Goal: Task Accomplishment & Management: Complete application form

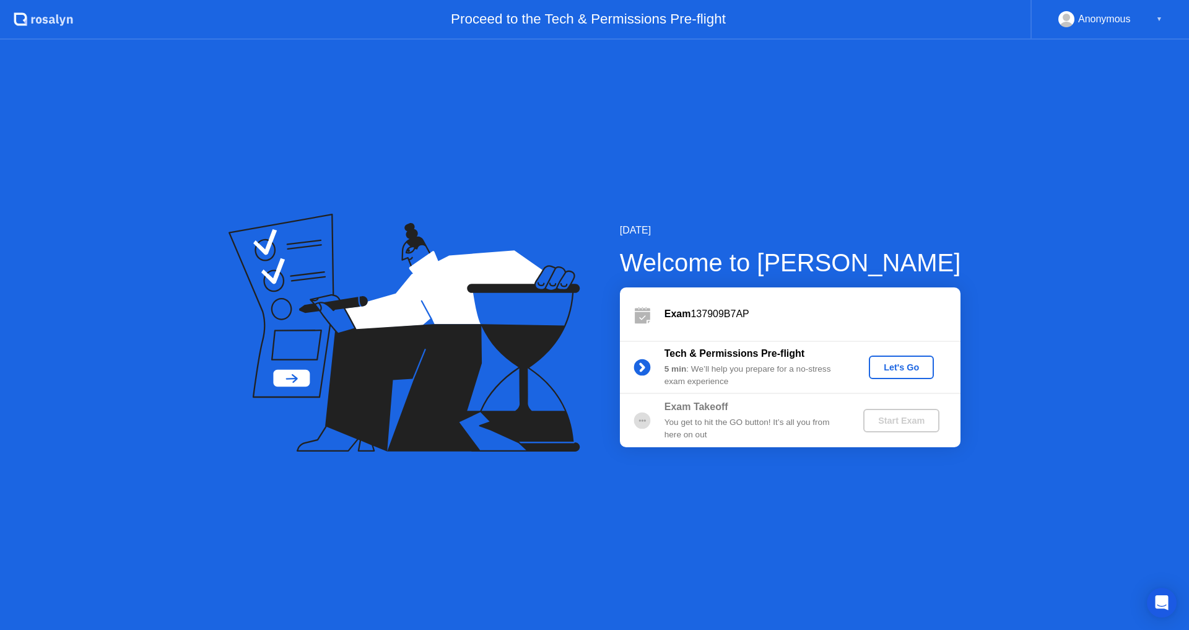
click at [912, 370] on div "Let's Go" at bounding box center [900, 367] width 55 height 10
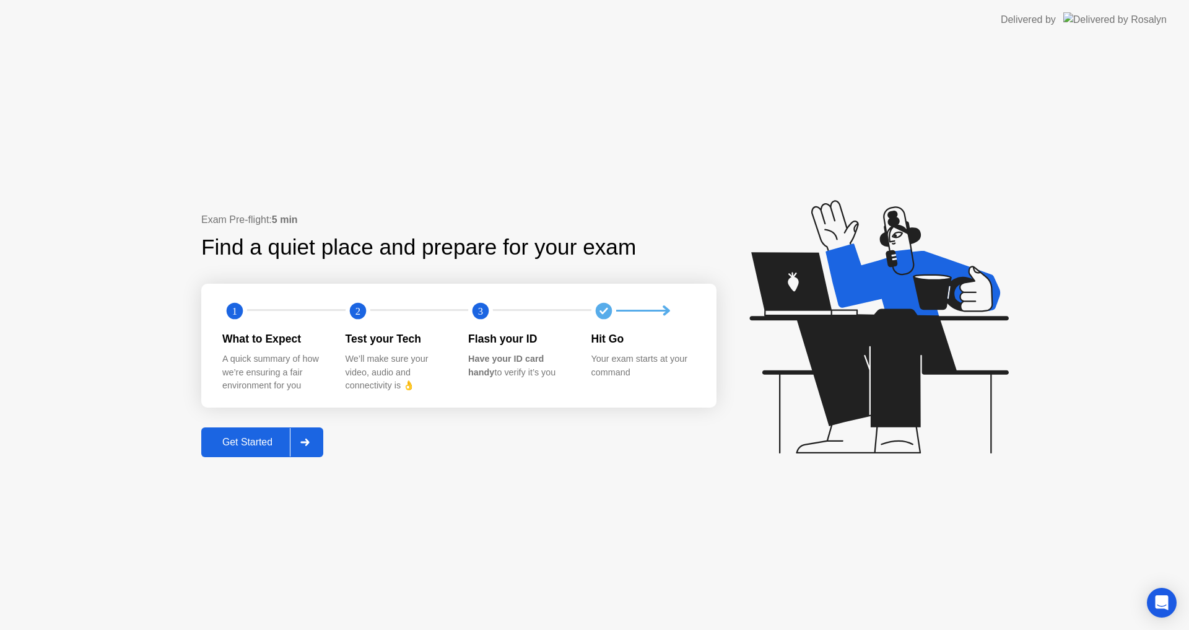
click at [308, 443] on icon at bounding box center [304, 441] width 9 height 7
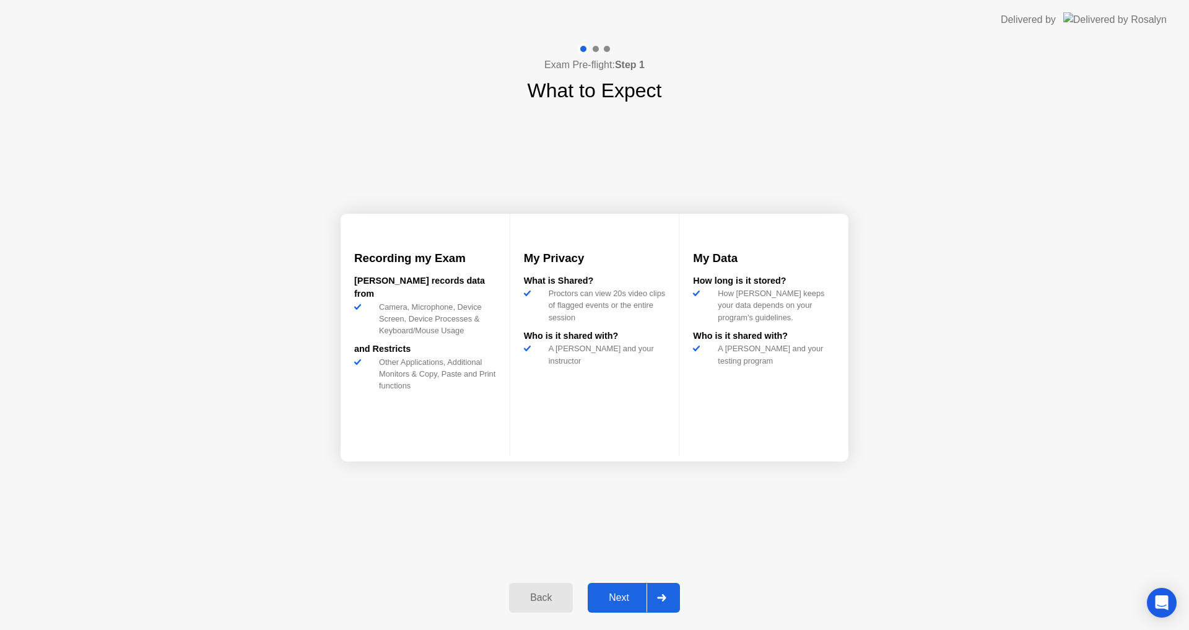
click at [662, 600] on icon at bounding box center [661, 597] width 9 height 7
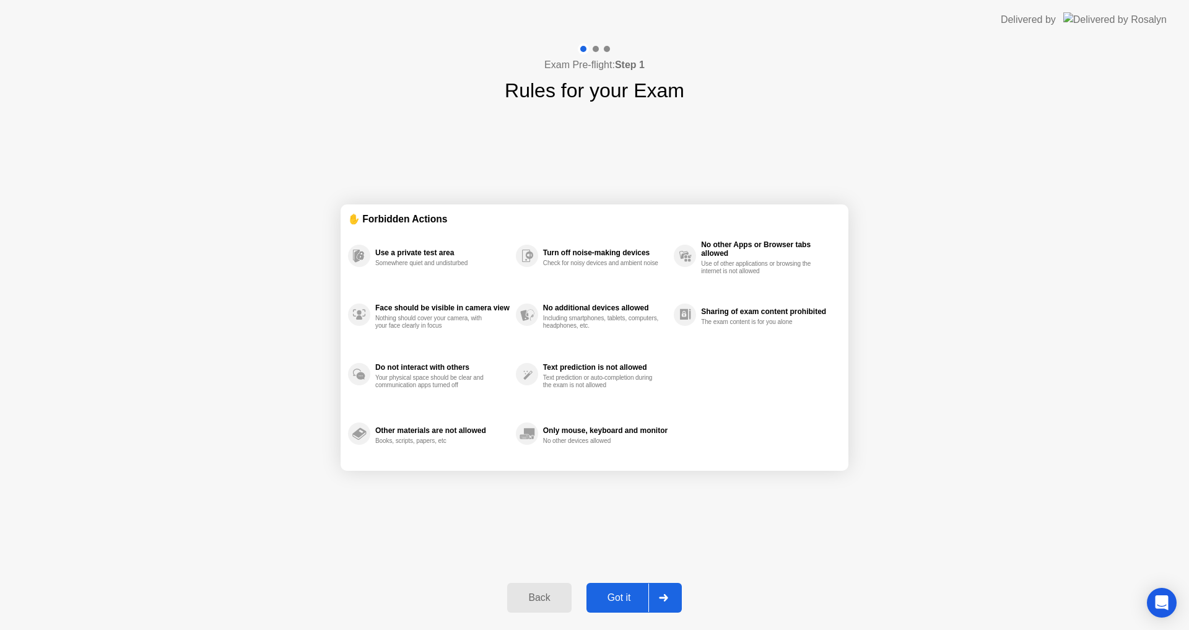
click at [662, 600] on icon at bounding box center [663, 597] width 9 height 7
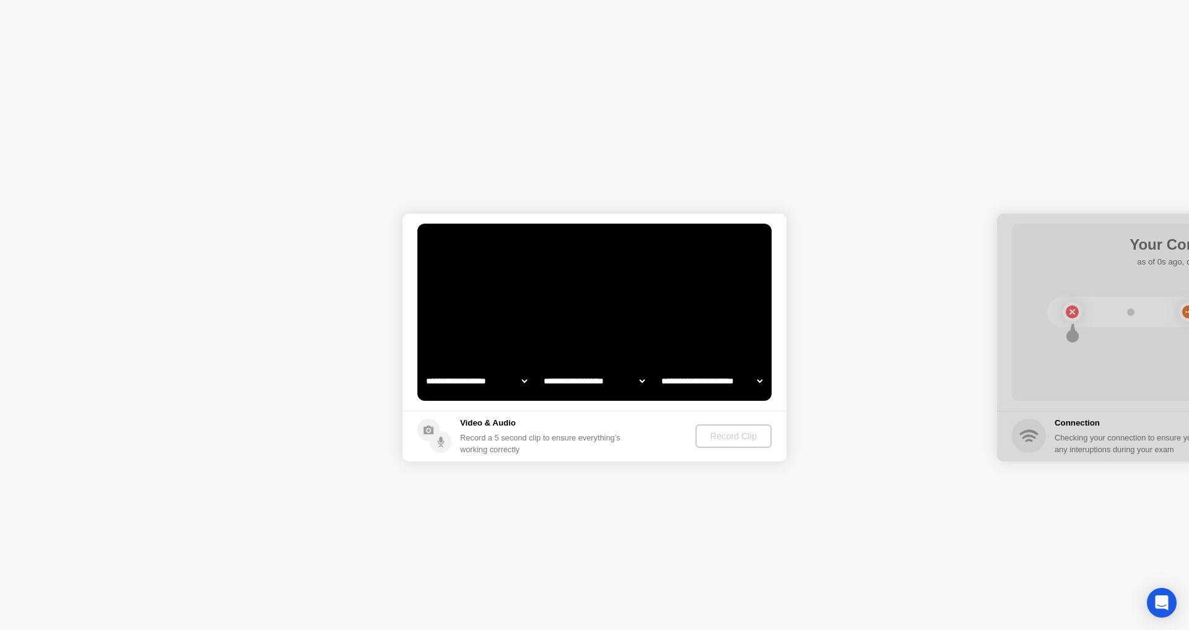
select select "**********"
select select "*******"
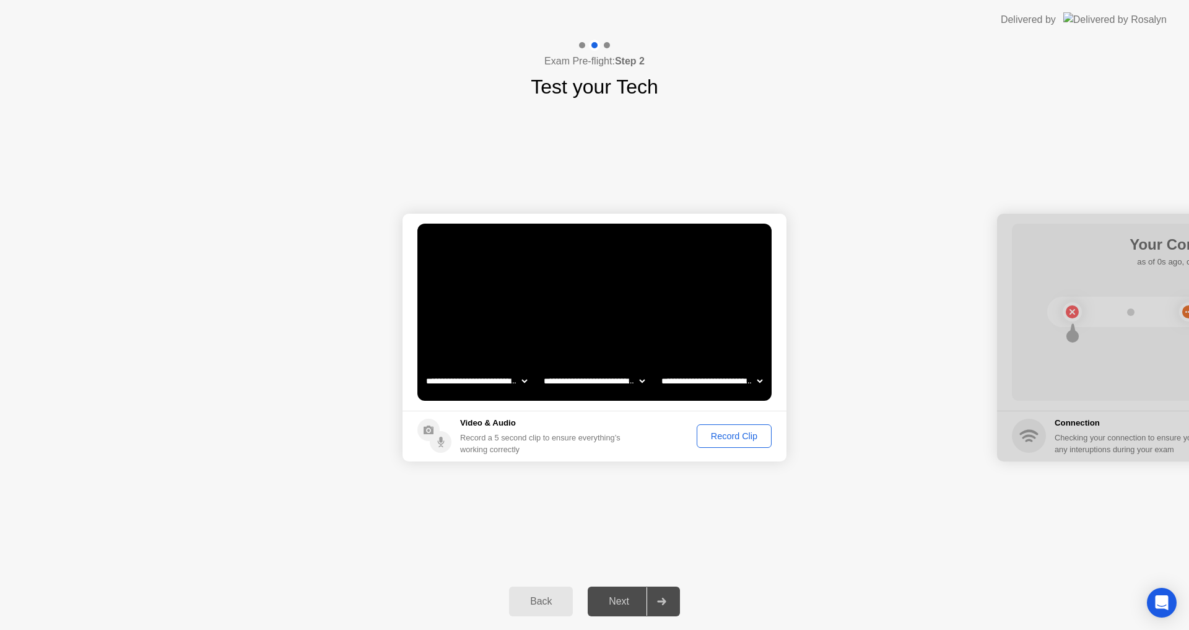
click at [746, 439] on div "Record Clip" at bounding box center [734, 436] width 66 height 10
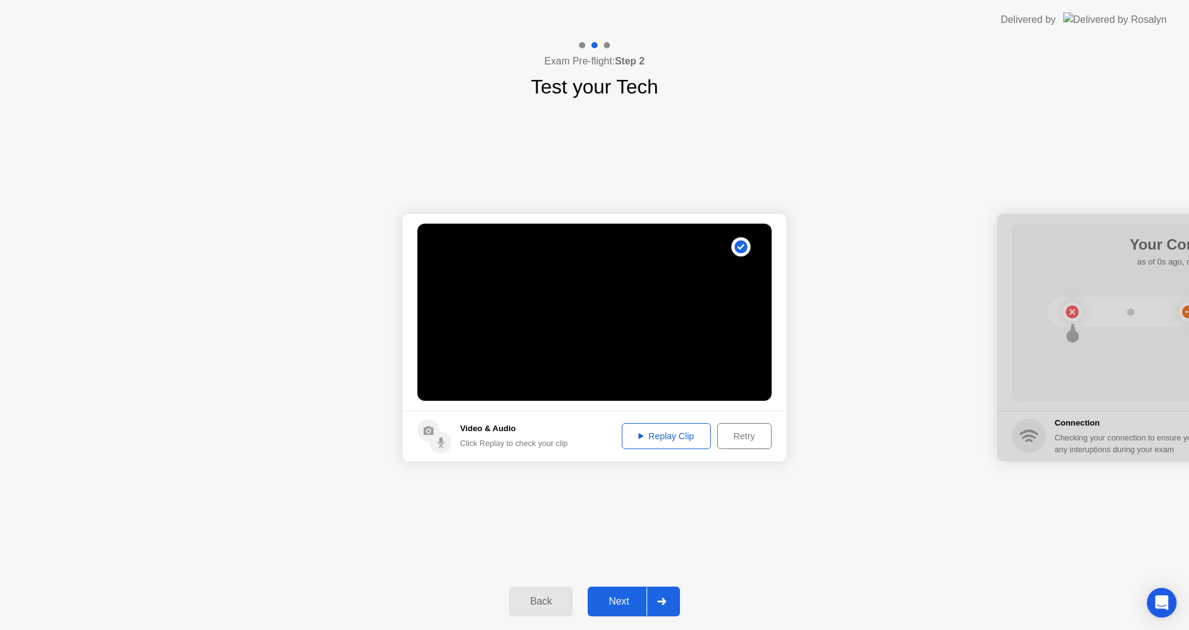
click at [669, 438] on div "Replay Clip" at bounding box center [666, 436] width 80 height 10
click at [662, 599] on icon at bounding box center [661, 600] width 9 height 7
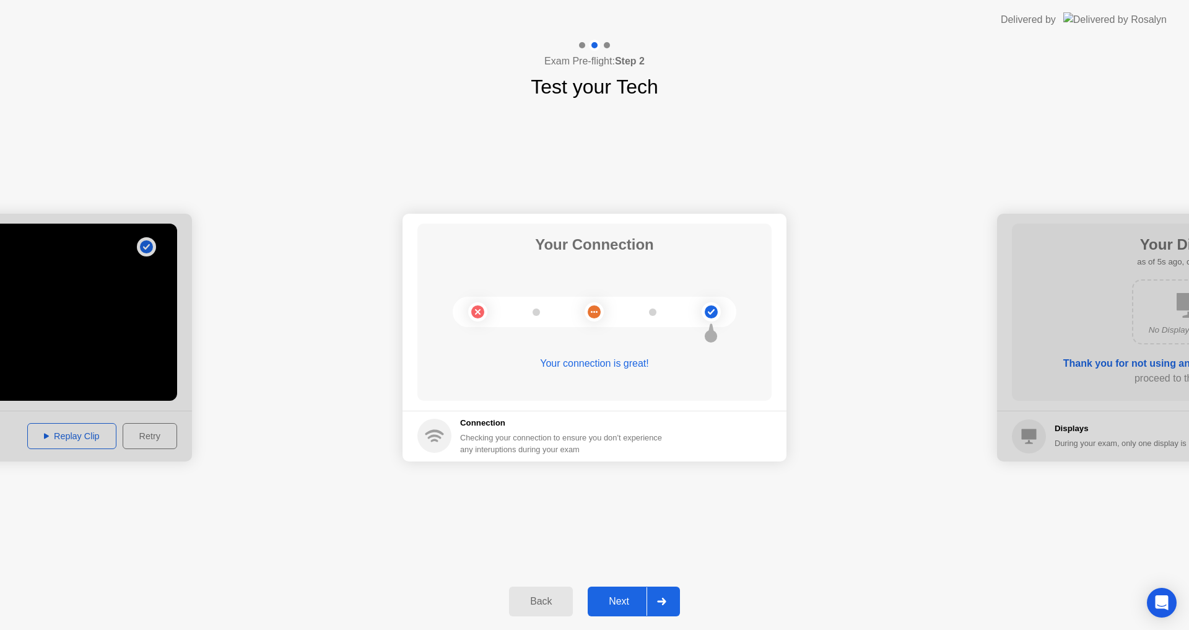
click at [662, 599] on icon at bounding box center [661, 600] width 9 height 7
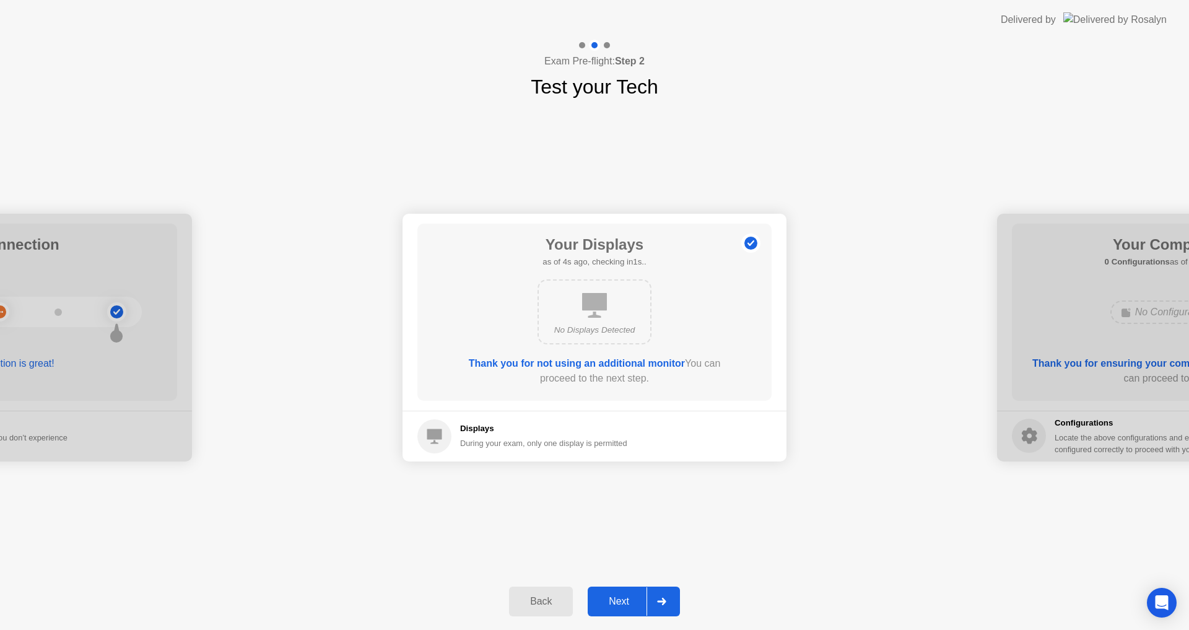
click at [662, 599] on icon at bounding box center [661, 600] width 9 height 7
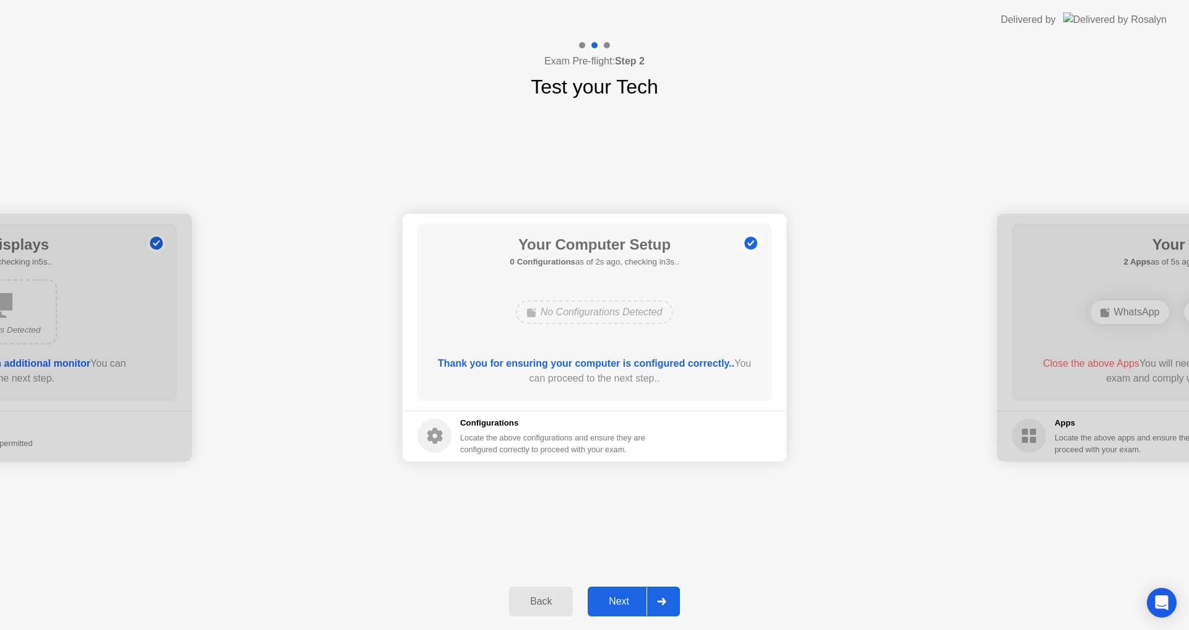
click at [662, 599] on icon at bounding box center [661, 600] width 9 height 7
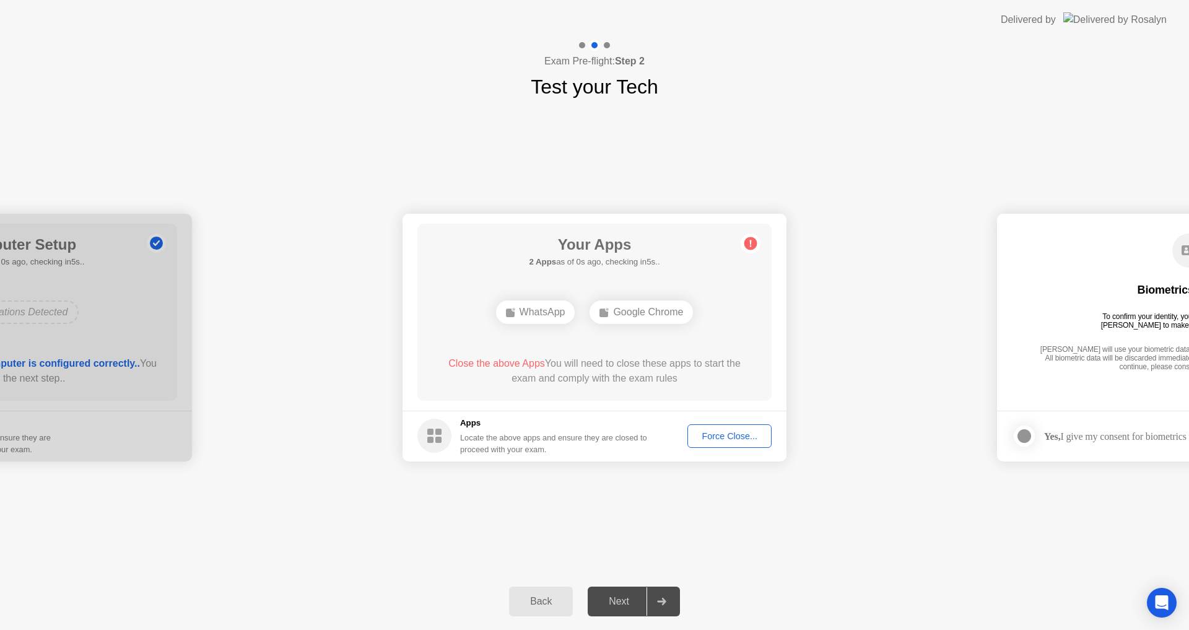
click at [663, 312] on div "Google Chrome" at bounding box center [640, 312] width 103 height 24
click at [669, 313] on div "Google Chrome" at bounding box center [640, 312] width 103 height 24
click at [547, 317] on div "WhatsApp" at bounding box center [535, 312] width 79 height 24
click at [743, 436] on div "Force Close..." at bounding box center [729, 436] width 76 height 10
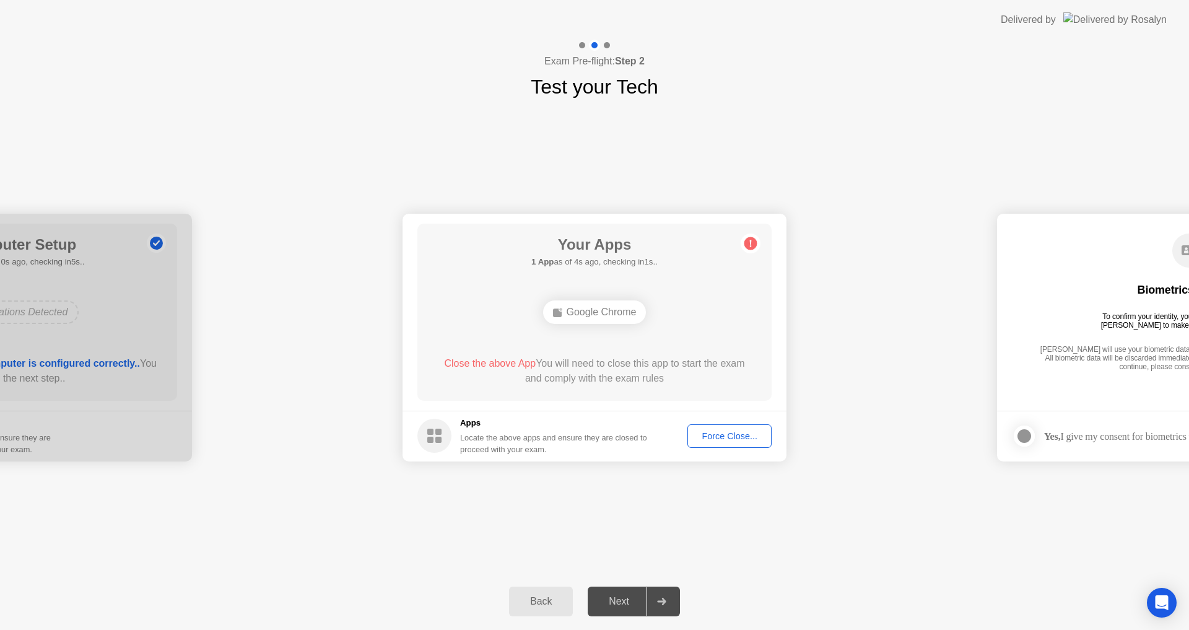
click at [738, 436] on div "Force Close..." at bounding box center [729, 436] width 76 height 10
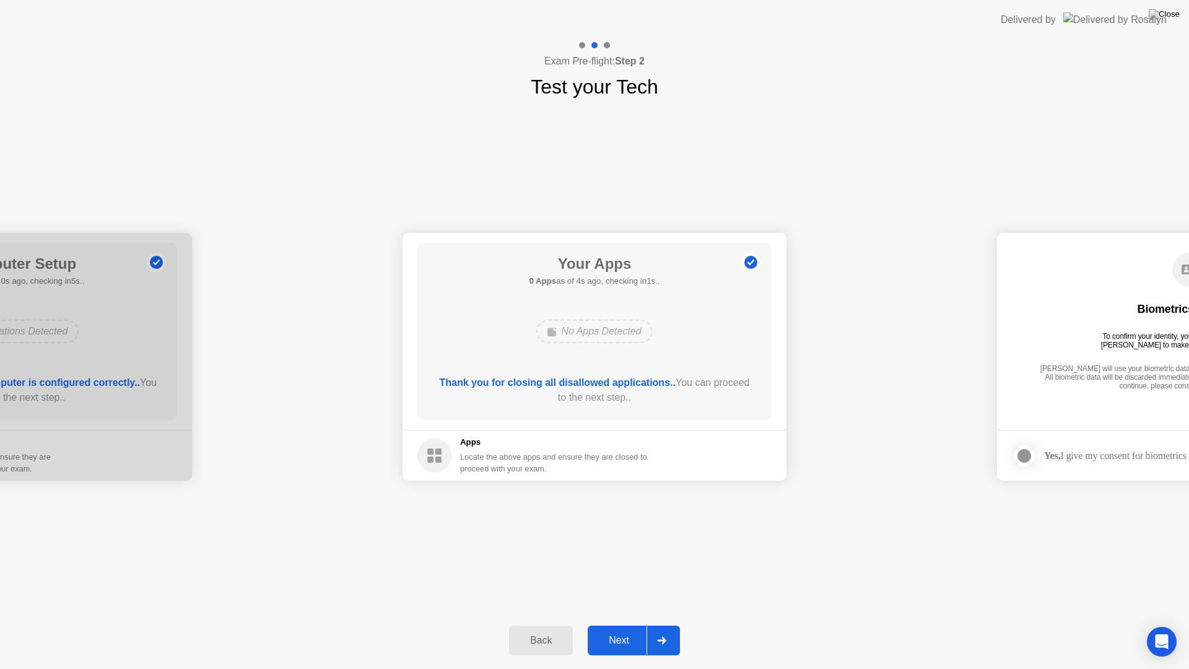
click at [662, 629] on div at bounding box center [661, 640] width 30 height 28
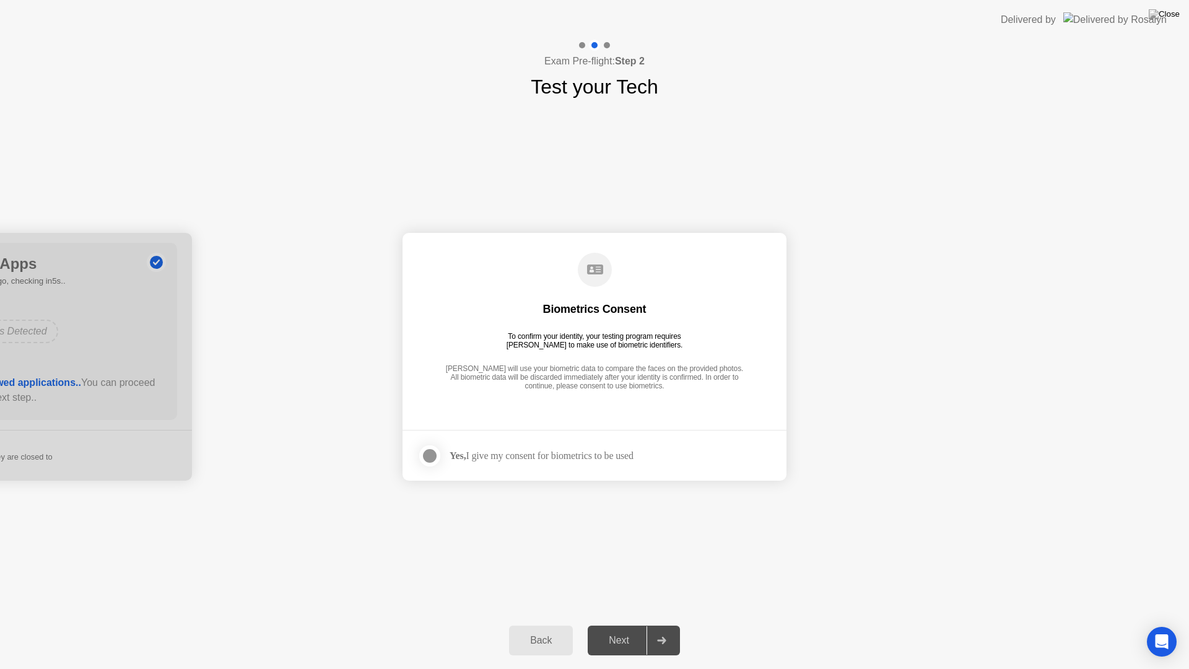
click at [431, 456] on div at bounding box center [429, 455] width 15 height 15
click at [661, 629] on icon at bounding box center [661, 639] width 9 height 7
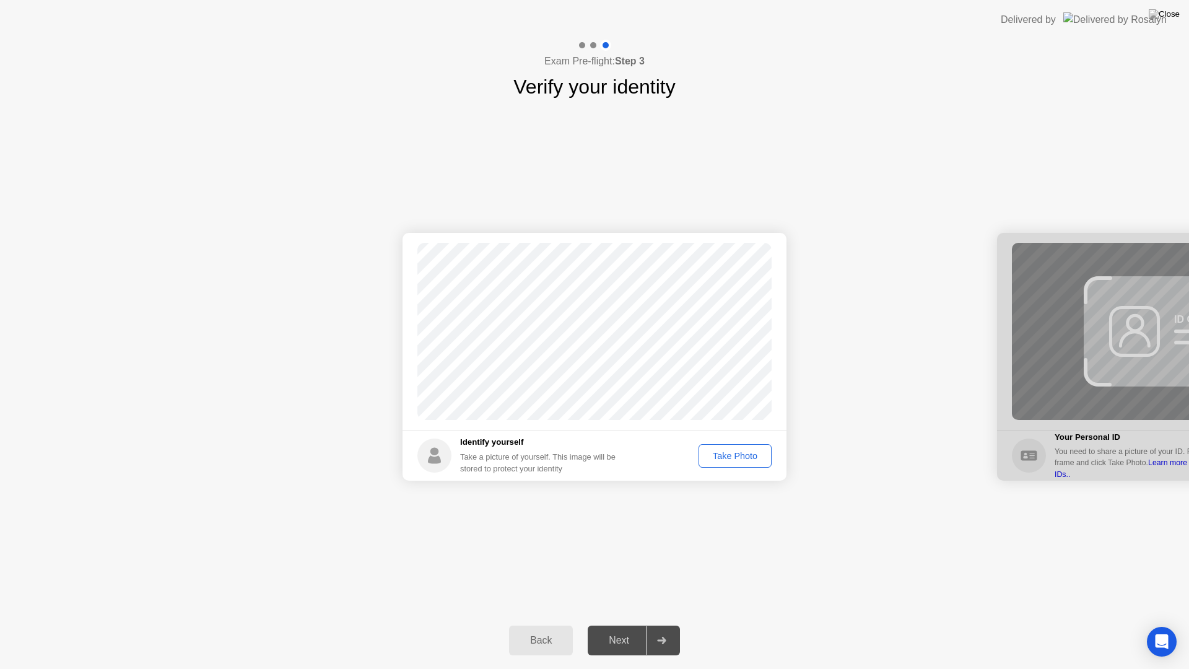
click at [737, 458] on div "Take Photo" at bounding box center [735, 456] width 64 height 10
click at [664, 629] on icon at bounding box center [661, 639] width 9 height 7
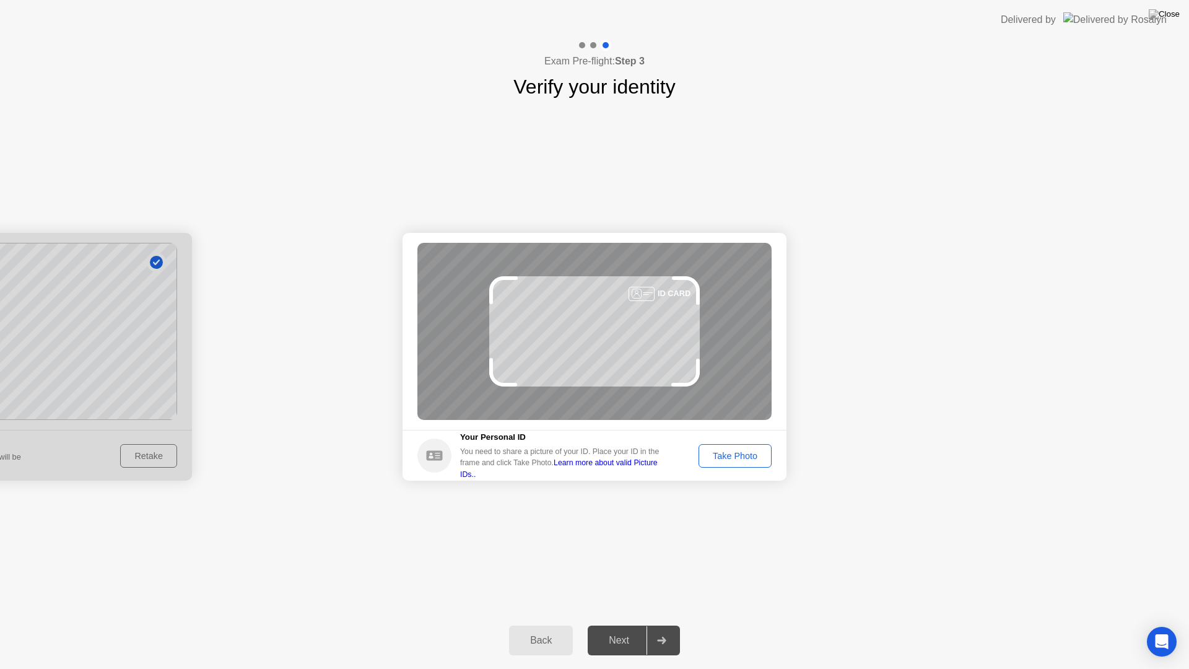
click at [747, 458] on div "Take Photo" at bounding box center [735, 456] width 64 height 10
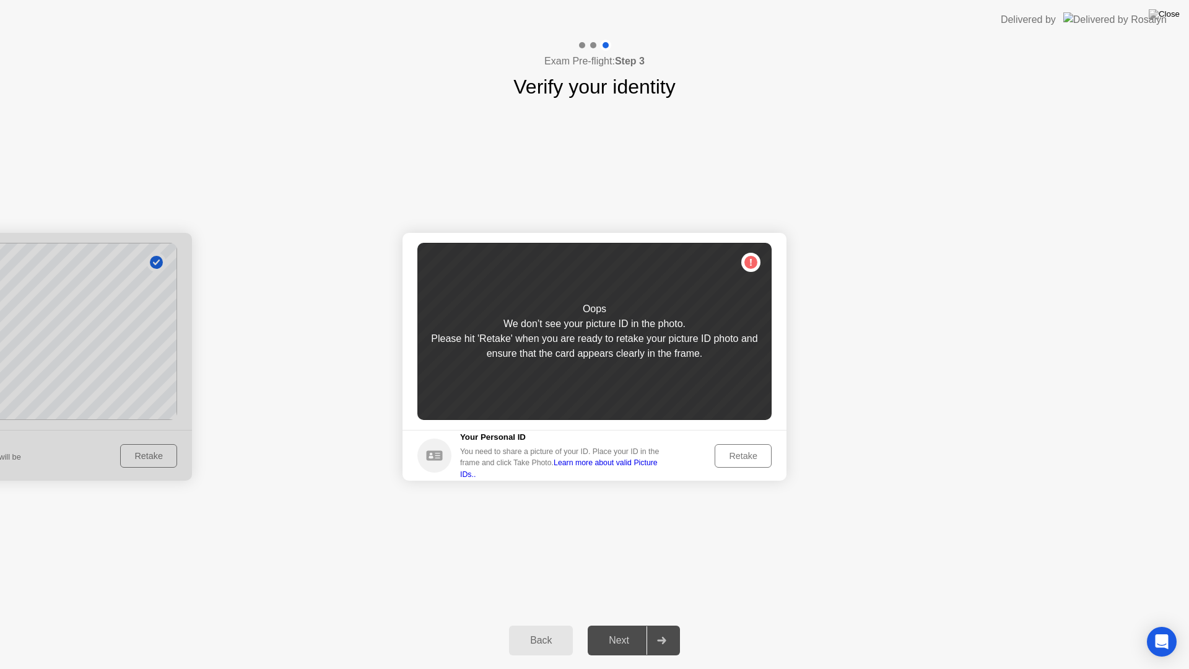
click at [747, 458] on div "Retake" at bounding box center [743, 456] width 48 height 10
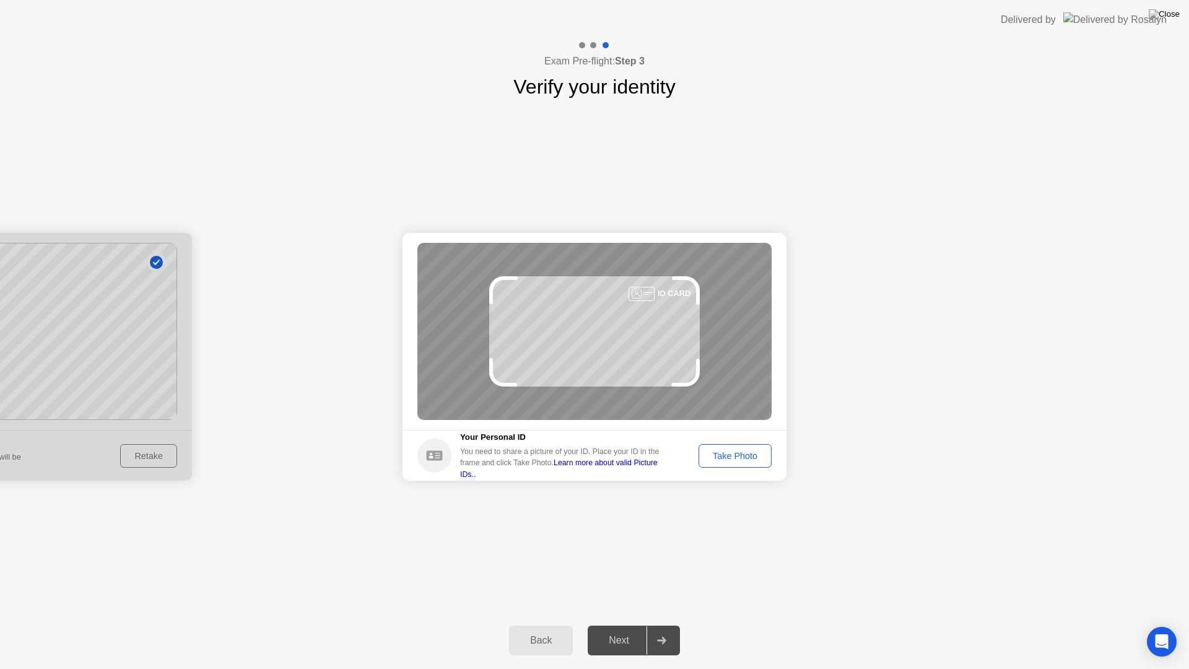
click at [747, 458] on div "Take Photo" at bounding box center [735, 456] width 64 height 10
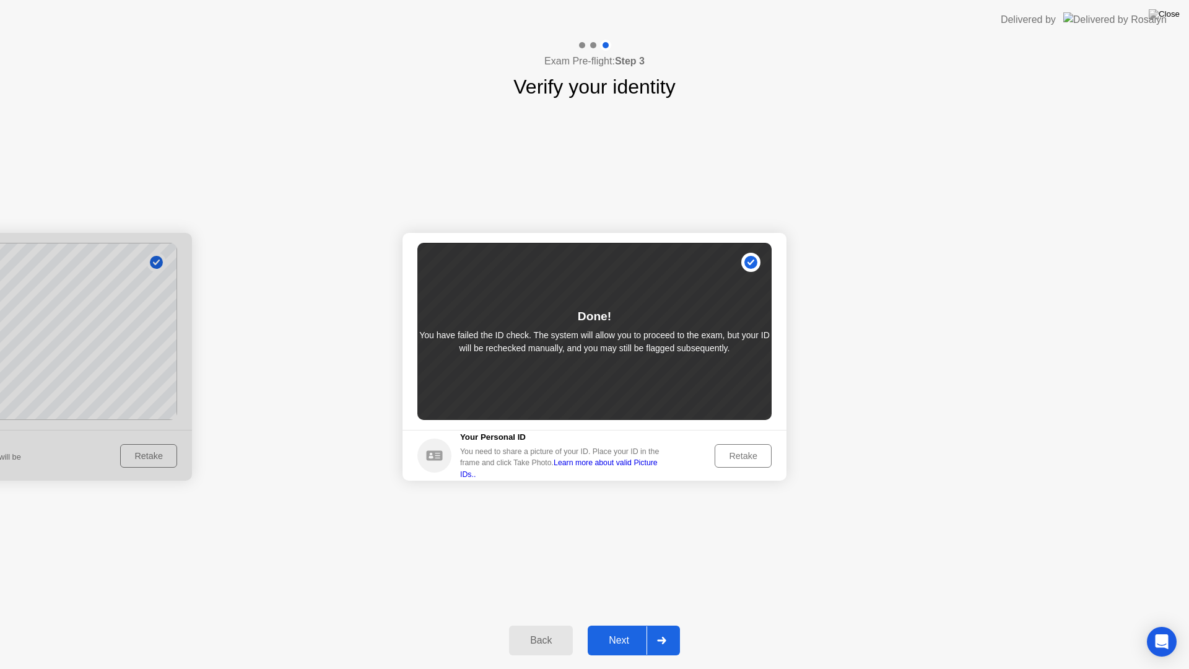
click at [628, 629] on div "Next" at bounding box center [618, 640] width 55 height 11
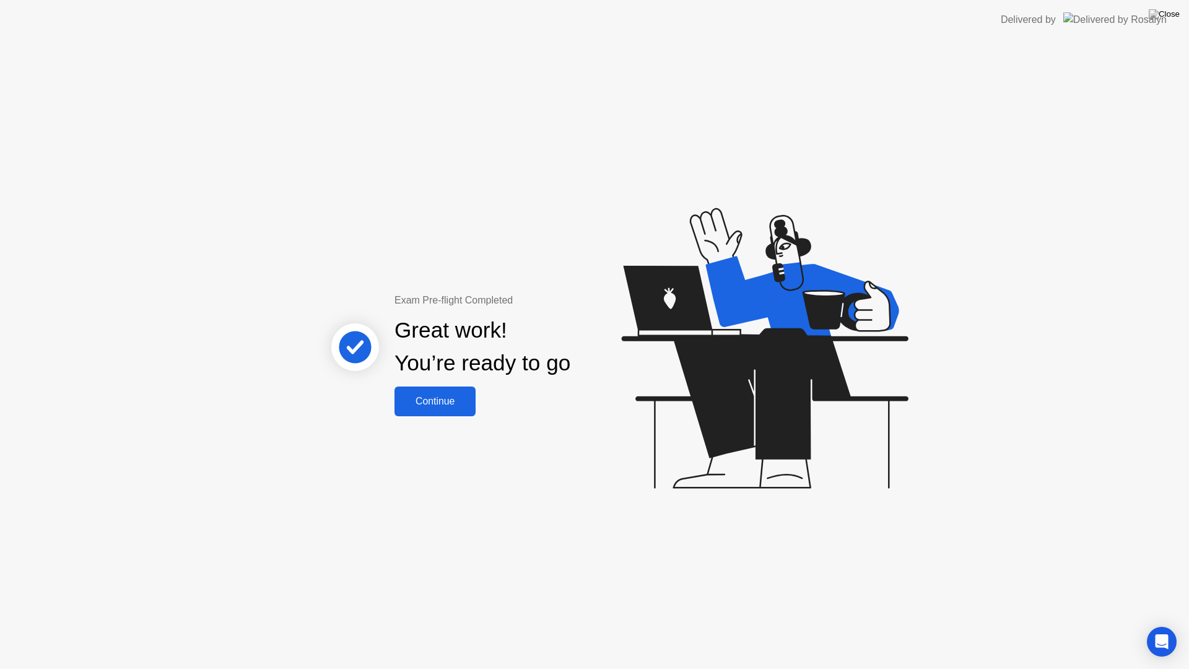
click at [448, 401] on div "Continue" at bounding box center [435, 401] width 74 height 11
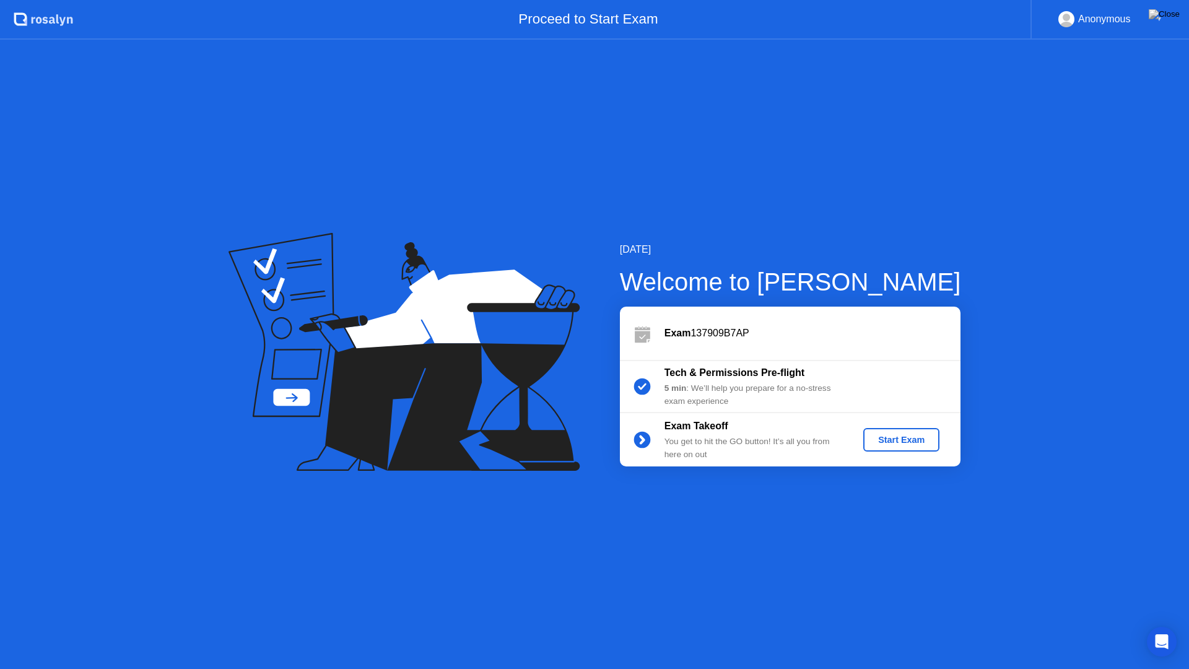
click at [924, 443] on div "Start Exam" at bounding box center [901, 440] width 66 height 10
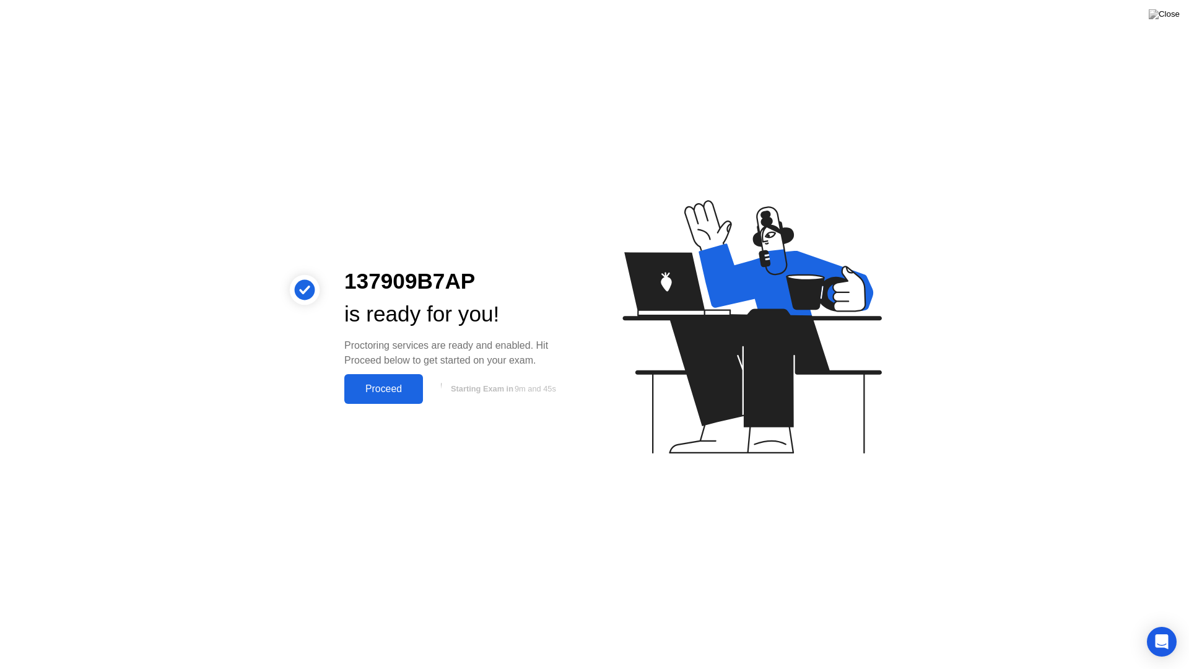
click at [389, 387] on div "Proceed" at bounding box center [383, 388] width 71 height 11
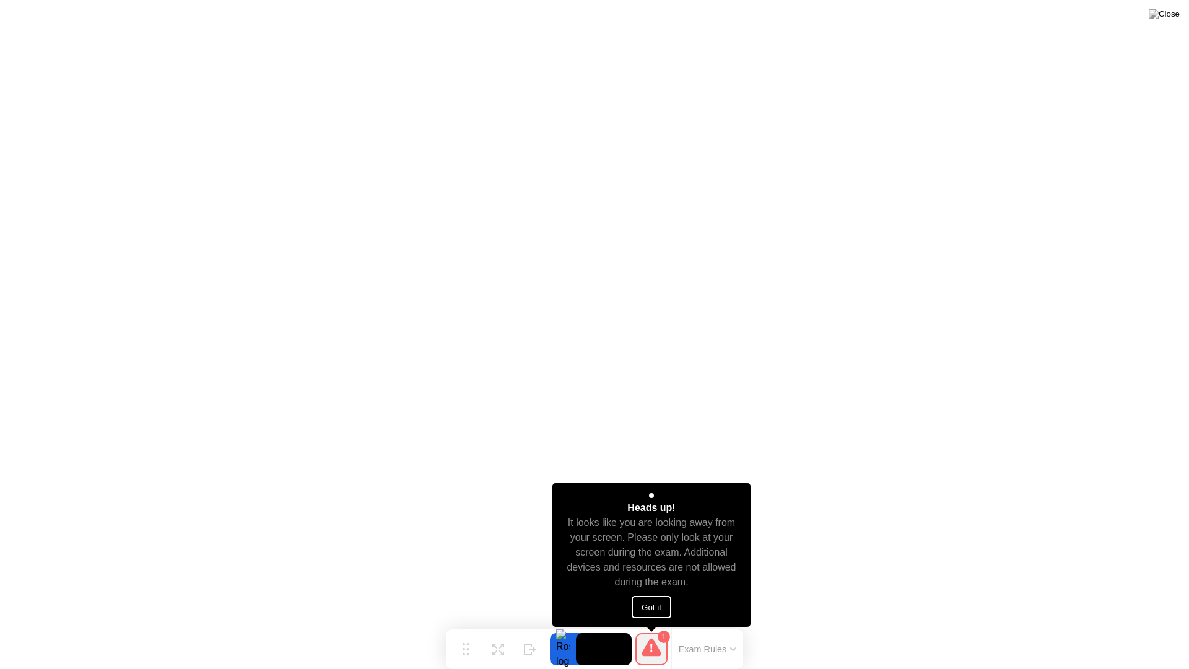
click at [656, 602] on button "Got it" at bounding box center [651, 607] width 40 height 22
